Goal: Information Seeking & Learning: Stay updated

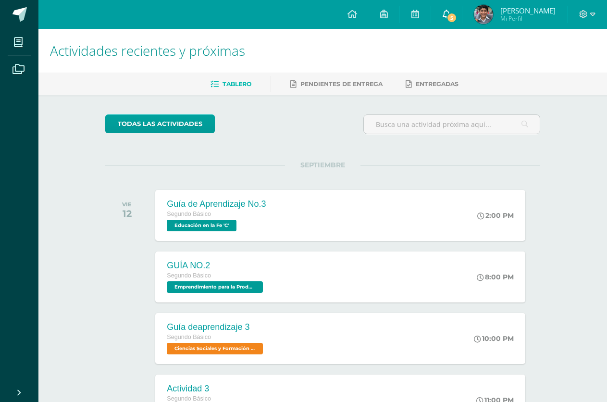
click at [457, 16] on span "5" at bounding box center [451, 17] width 11 height 11
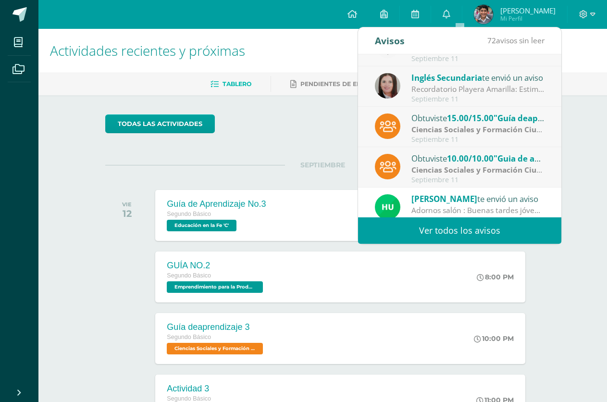
scroll to position [64, 0]
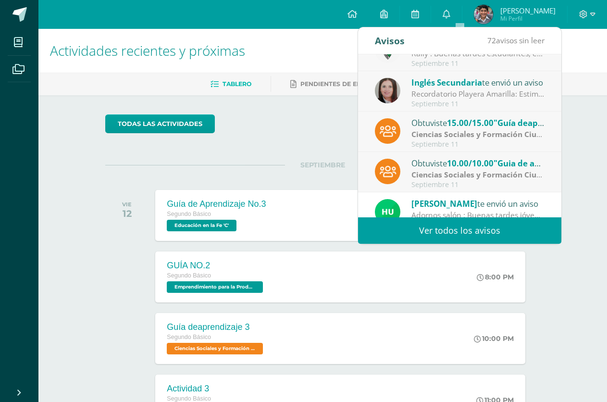
click at [129, 158] on div "todas las Actividades No tienes actividades Échale un vistazo a los demás perío…" at bounding box center [322, 352] width 473 height 514
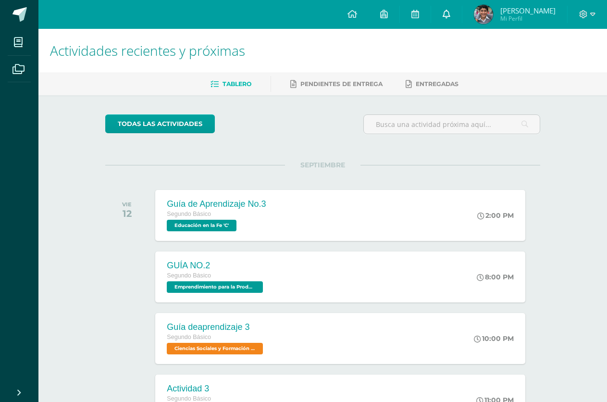
click at [462, 12] on link "0" at bounding box center [446, 14] width 31 height 29
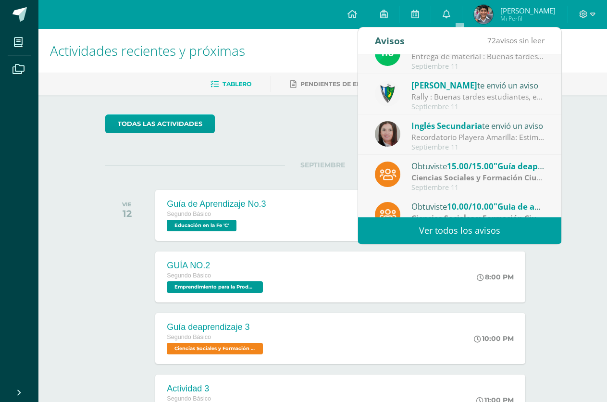
scroll to position [0, 0]
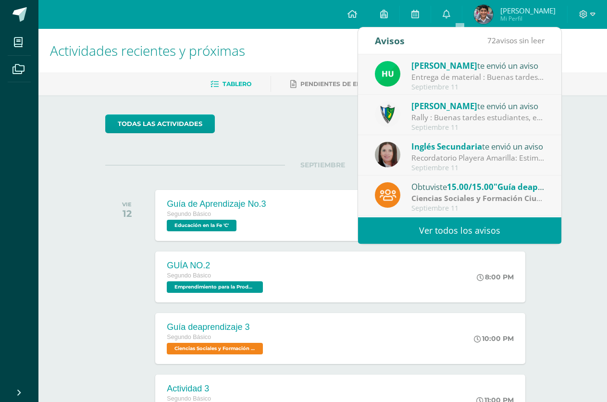
click at [467, 76] on div "Entrega de material : Buenas tardes jóvenes, me disculpo por interrumpir su des…" at bounding box center [478, 77] width 134 height 11
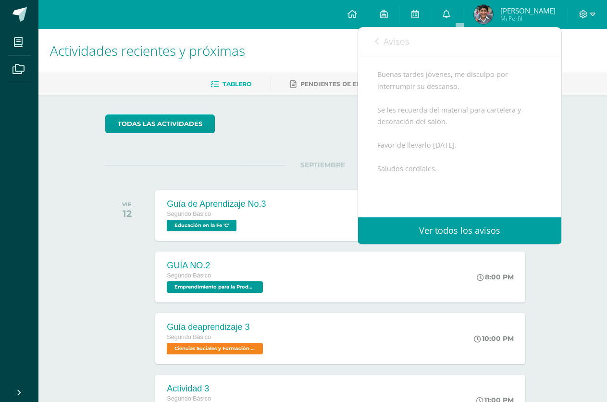
scroll to position [48, 0]
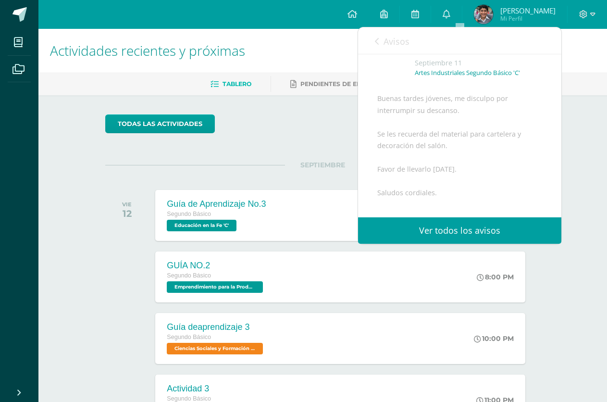
click at [388, 37] on span "Avisos" at bounding box center [396, 42] width 26 height 12
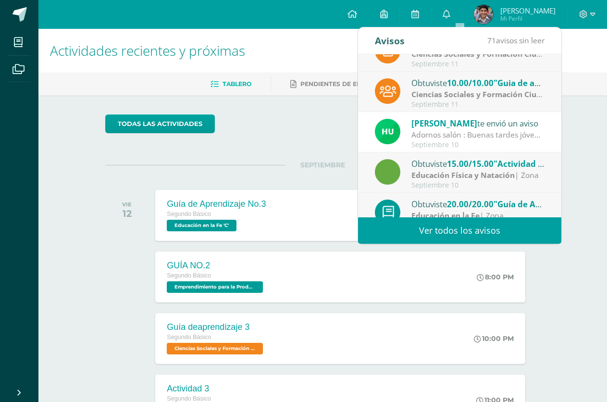
scroll to position [160, 0]
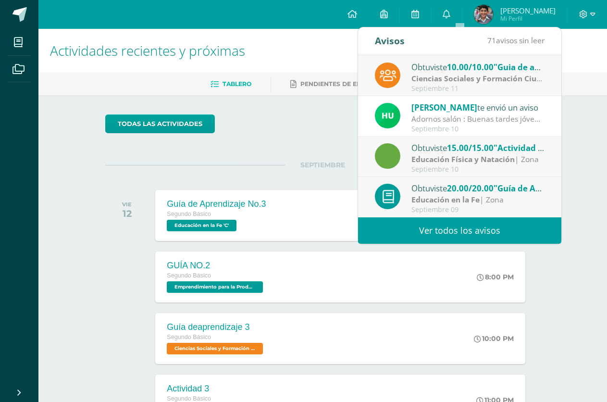
click at [469, 224] on link "Ver todos los avisos" at bounding box center [459, 230] width 203 height 26
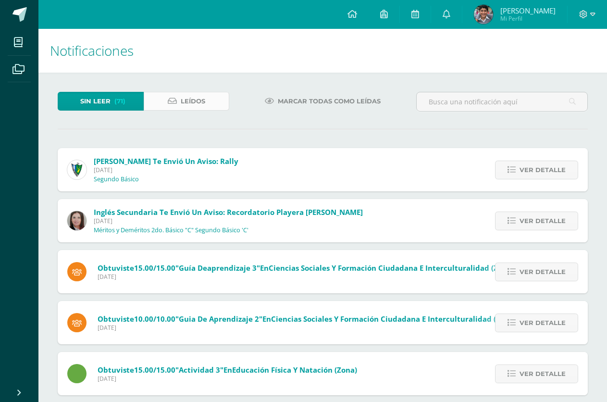
click at [175, 95] on link "Leídos" at bounding box center [187, 101] width 86 height 19
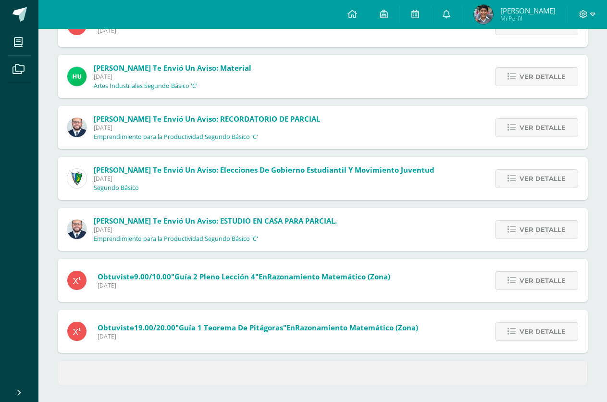
scroll to position [299, 0]
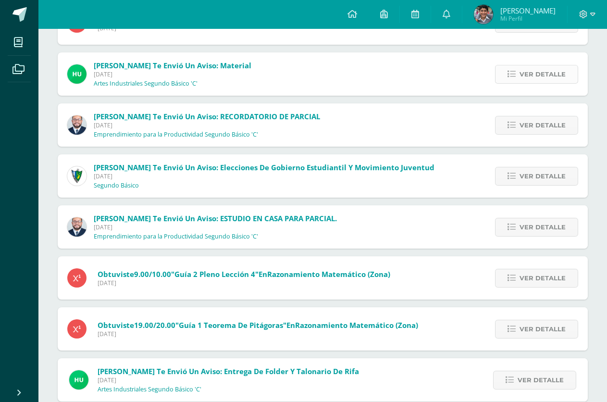
click at [526, 74] on span "Ver detalle" at bounding box center [542, 74] width 46 height 18
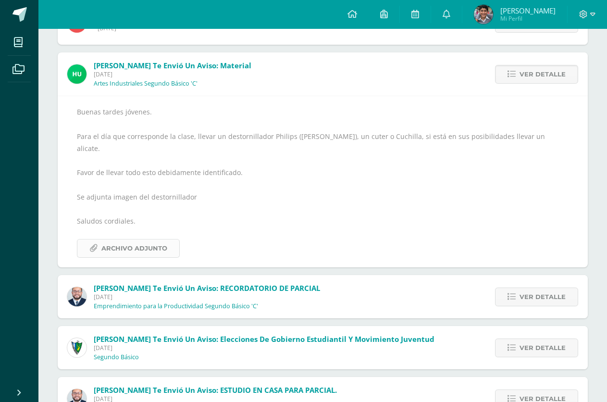
click at [139, 239] on span "Archivo Adjunto" at bounding box center [134, 248] width 66 height 18
